Goal: Obtain resource: Obtain resource

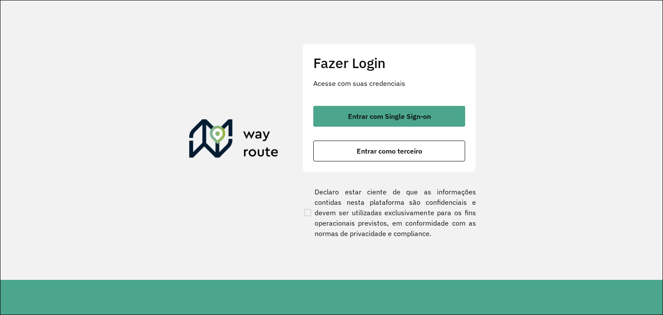
click at [421, 104] on div "Fazer Login Acesse com suas credenciais Entrar com Single Sign-on Entrar como t…" at bounding box center [388, 108] width 173 height 128
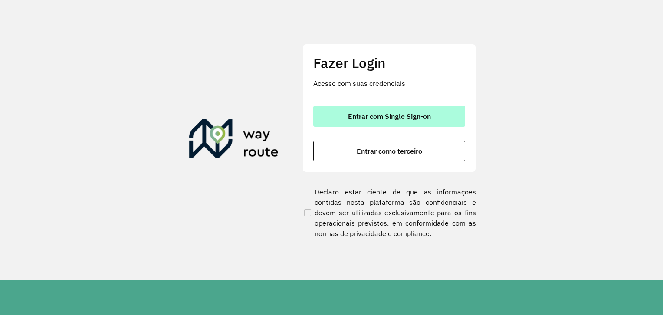
click at [424, 113] on span "Entrar com Single Sign-on" at bounding box center [389, 116] width 83 height 7
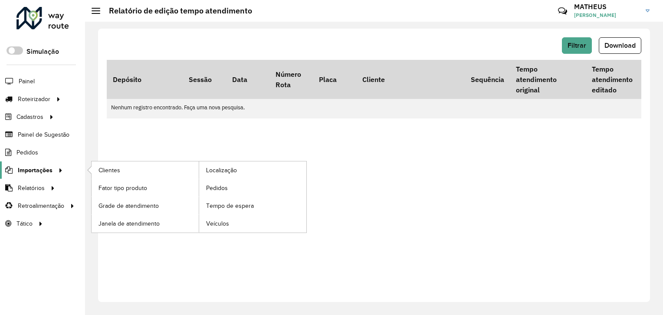
click at [38, 175] on link "Importações" at bounding box center [32, 169] width 65 height 17
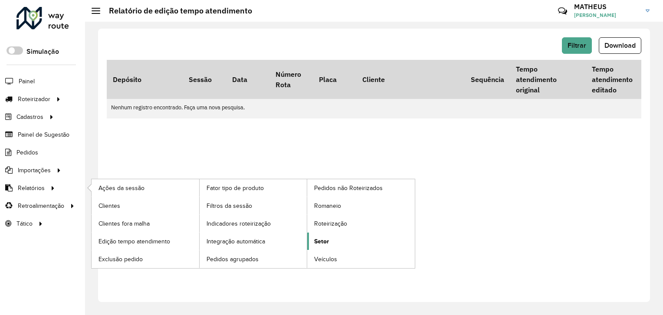
click at [330, 239] on link "Setor" at bounding box center [361, 240] width 108 height 17
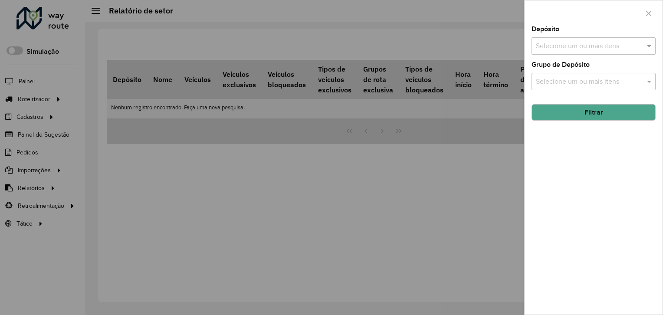
click at [553, 43] on input "text" at bounding box center [588, 46] width 111 height 10
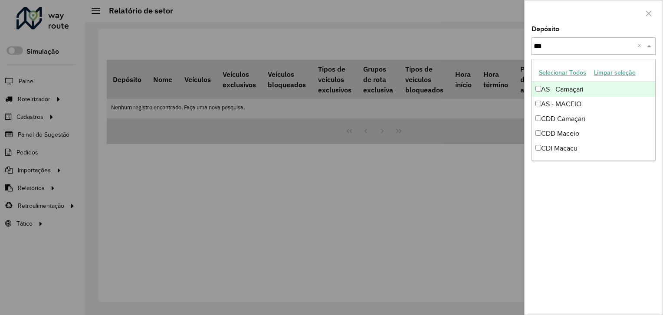
type input "****"
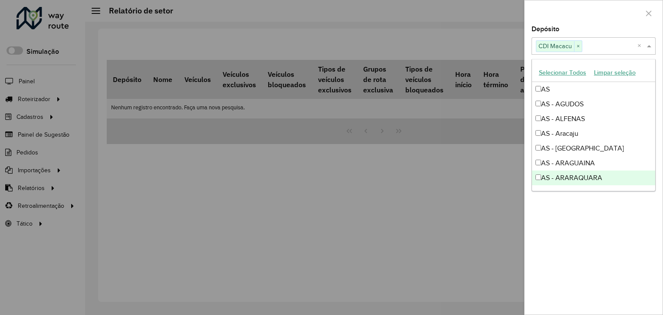
click at [579, 196] on div "Depósito Selecione um ou mais itens CDI Macacu × × Grupo de Depósito Selecione …" at bounding box center [593, 170] width 138 height 288
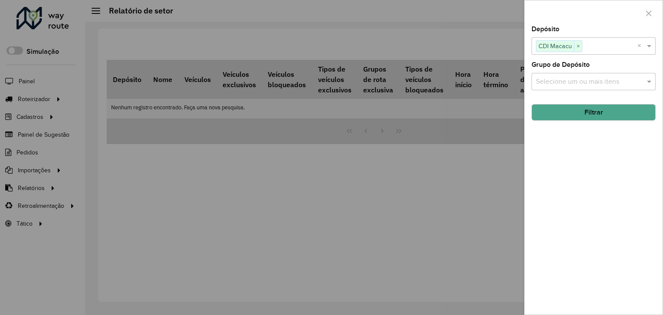
click at [563, 107] on button "Filtrar" at bounding box center [593, 112] width 124 height 16
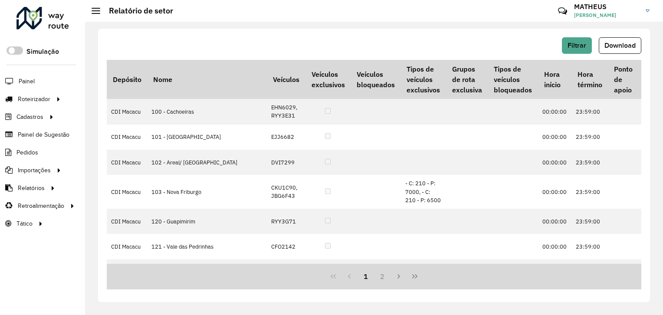
click at [619, 56] on div "Filtrar Download" at bounding box center [374, 48] width 534 height 23
click at [623, 50] on button "Download" at bounding box center [619, 45] width 43 height 16
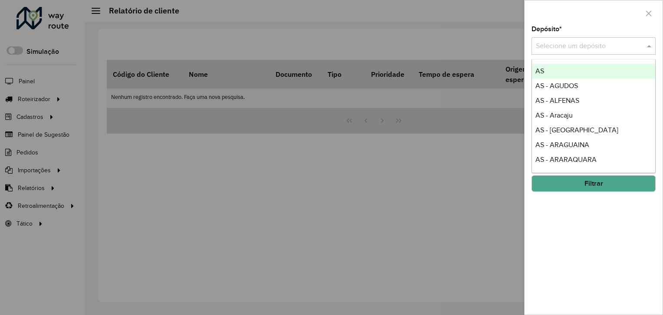
click at [565, 44] on input "text" at bounding box center [585, 46] width 98 height 10
type input "****"
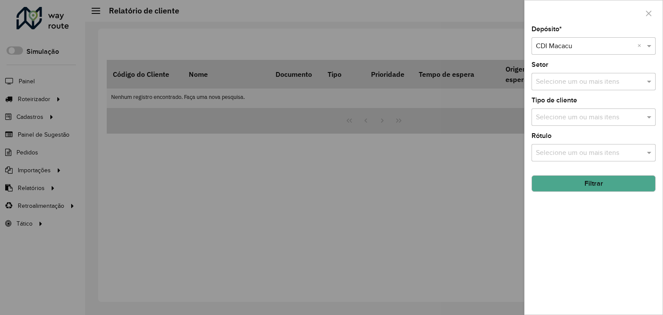
click at [574, 187] on button "Filtrar" at bounding box center [593, 183] width 124 height 16
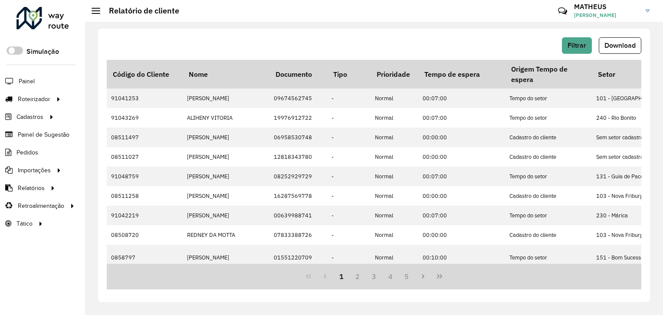
click at [624, 43] on span "Download" at bounding box center [619, 45] width 31 height 7
